Goal: Navigation & Orientation: Find specific page/section

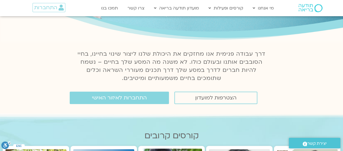
scroll to position [54, 0]
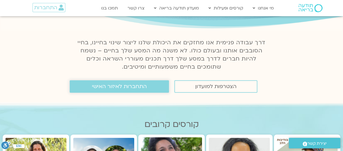
click at [96, 86] on span "התחברות לאיזור האישי" at bounding box center [119, 87] width 55 height 6
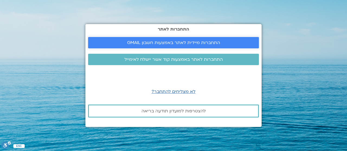
click at [209, 42] on span "התחברות מיידית לאתר באמצעות חשבון GMAIL" at bounding box center [173, 42] width 93 height 5
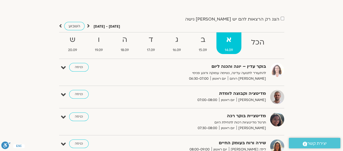
scroll to position [54, 0]
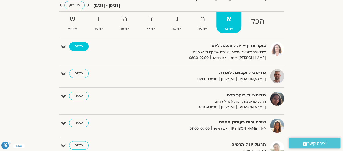
click at [82, 47] on link "כניסה" at bounding box center [79, 46] width 20 height 9
